Goal: Information Seeking & Learning: Learn about a topic

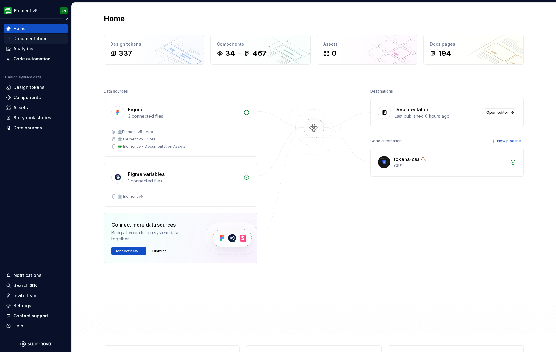
click at [28, 42] on div "Documentation" at bounding box center [36, 39] width 64 height 10
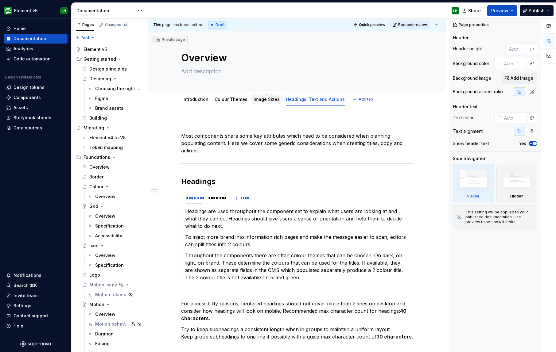
click at [267, 102] on div "Image Sizes" at bounding box center [267, 99] width 26 height 6
click at [297, 99] on link "Headings, Text and Actions" at bounding box center [315, 99] width 59 height 5
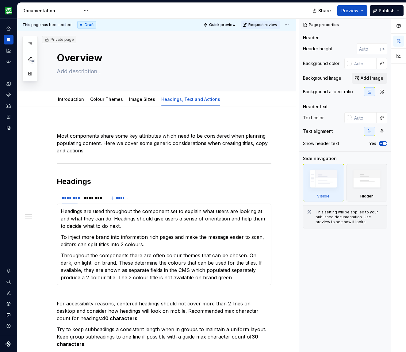
type textarea "*"
